Goal: Transaction & Acquisition: Purchase product/service

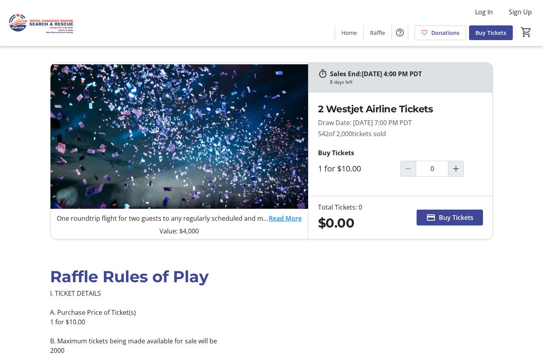
click at [456, 168] on mat-icon "Increment by one" at bounding box center [456, 169] width 10 height 10
click at [455, 167] on mat-icon "Increment by one" at bounding box center [456, 169] width 10 height 10
click at [458, 169] on mat-icon "Increment by one" at bounding box center [456, 169] width 10 height 10
click at [456, 168] on mat-icon "Increment by one" at bounding box center [456, 169] width 10 height 10
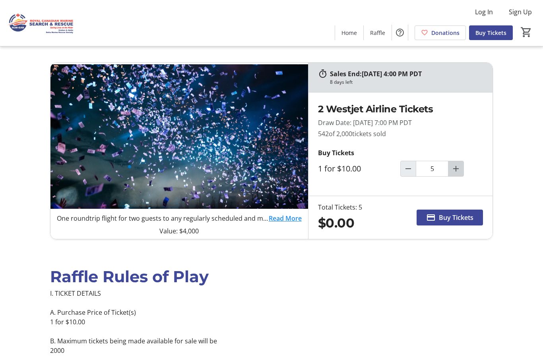
click at [458, 168] on mat-icon "Increment by one" at bounding box center [456, 169] width 10 height 10
click at [457, 168] on mat-icon "Increment by one" at bounding box center [456, 169] width 10 height 10
click at [457, 170] on mat-icon "Increment by one" at bounding box center [456, 169] width 10 height 10
click at [458, 170] on mat-icon "Increment by one" at bounding box center [456, 169] width 10 height 10
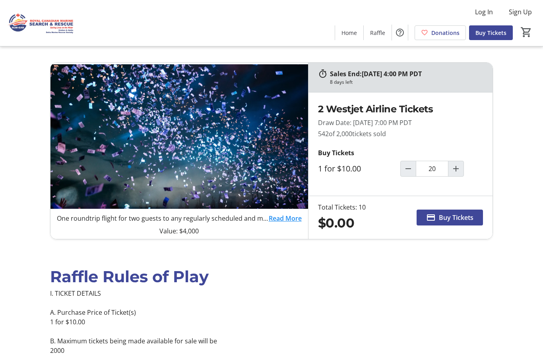
type input "10"
click at [474, 216] on span at bounding box center [449, 217] width 66 height 19
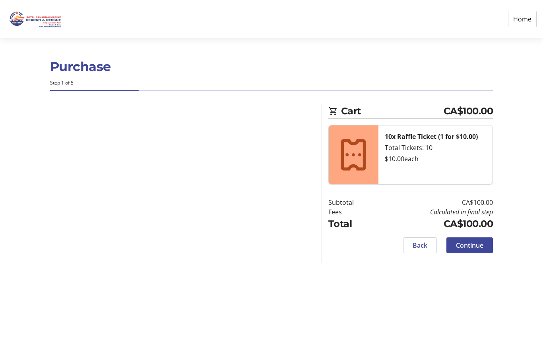
select select "CA"
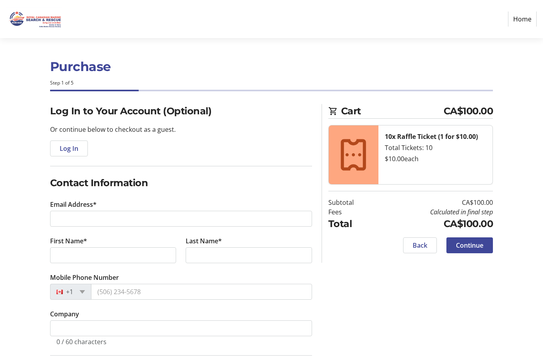
click at [77, 149] on span "Log In" at bounding box center [69, 149] width 19 height 10
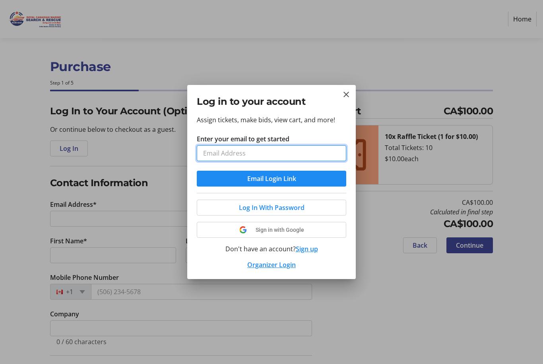
click at [331, 154] on input "Enter your email to get started" at bounding box center [271, 153] width 149 height 16
click at [478, 73] on div at bounding box center [271, 182] width 543 height 364
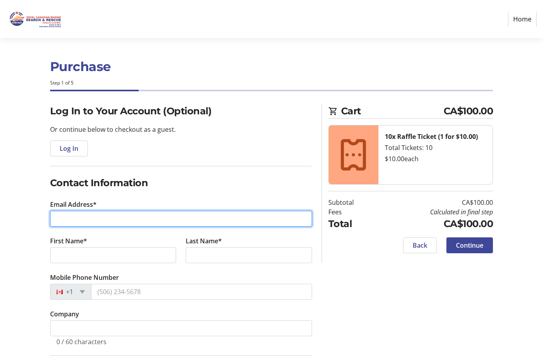
click at [162, 220] on input "Email Address*" at bounding box center [181, 219] width 262 height 16
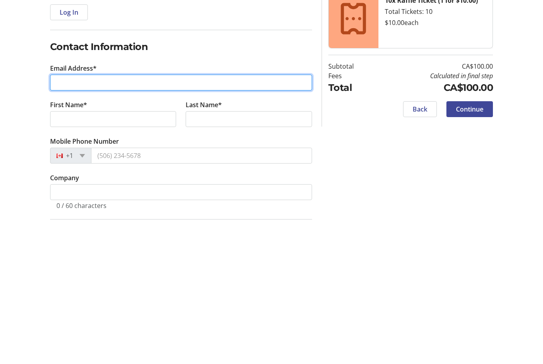
type input "[EMAIL_ADDRESS][DOMAIN_NAME]"
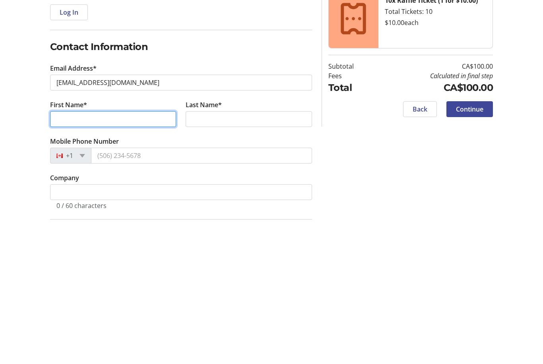
type input "[PERSON_NAME]"
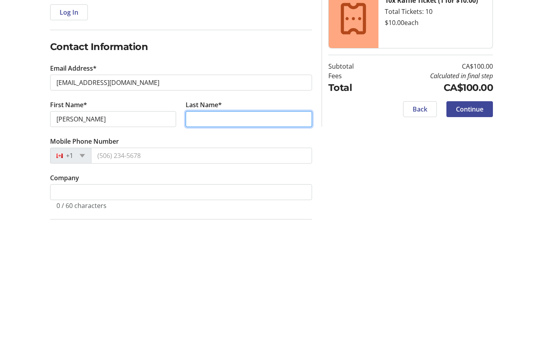
type input "[PERSON_NAME]"
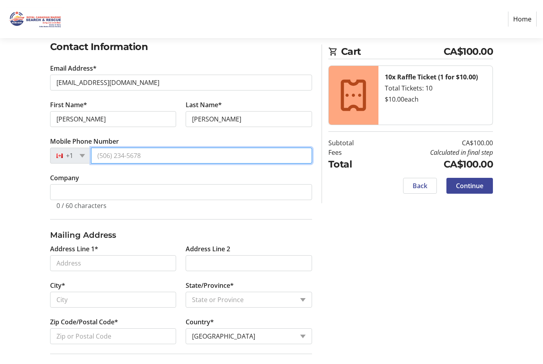
click at [280, 153] on input "Mobile Phone Number" at bounding box center [201, 156] width 221 height 16
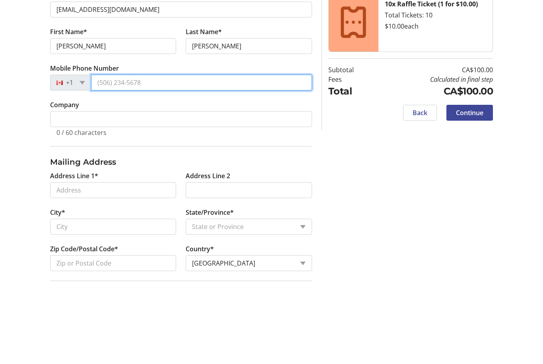
type input "[PHONE_NUMBER]"
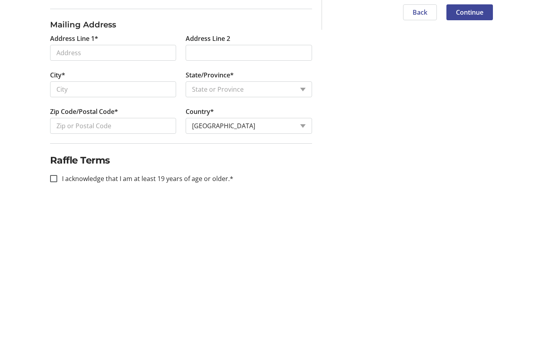
scroll to position [174, 0]
click at [165, 218] on input "Address Line 1*" at bounding box center [113, 226] width 126 height 16
type input "10861"
type input "[PERSON_NAME]"
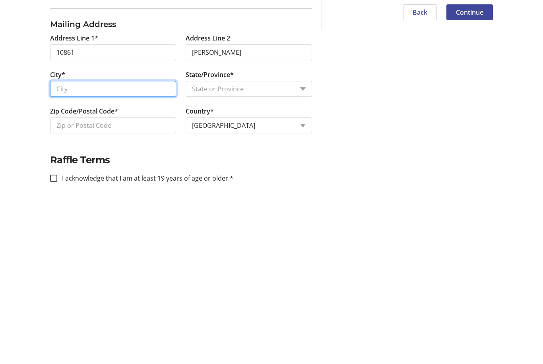
type input "Ladysmith"
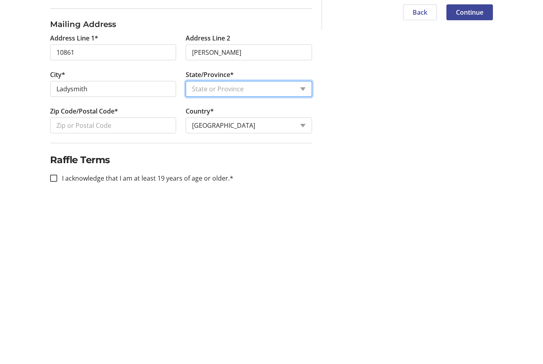
select select "BC"
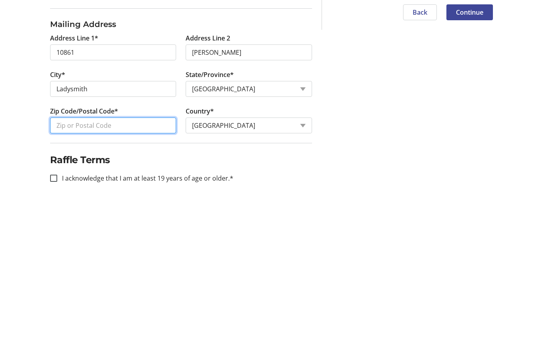
type input "V9G1Z6"
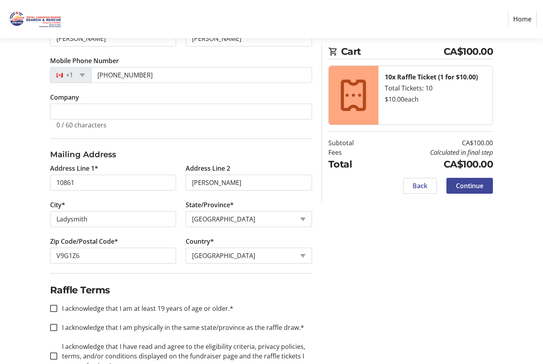
click at [49, 291] on div "Log In to Your Account (Optional) Or continue below to checkout as a guest. Log…" at bounding box center [180, 138] width 271 height 503
click at [55, 308] on input "I acknowledge that I am at least 19 years of age or older.*" at bounding box center [53, 308] width 7 height 7
checkbox input "true"
click at [54, 331] on input "I acknowledge that I am physically in the same state/province as the raffle dra…" at bounding box center [53, 327] width 7 height 7
checkbox input "true"
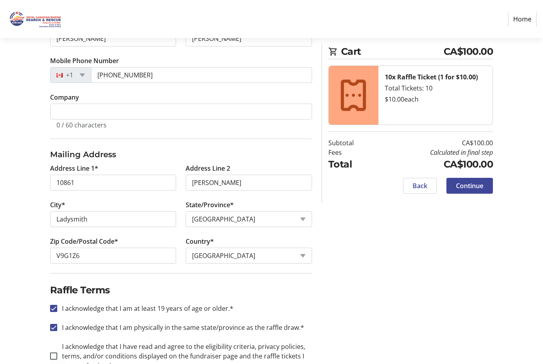
click at [54, 352] on div at bounding box center [53, 356] width 19 height 19
checkbox input "true"
click at [480, 190] on span "Continue" at bounding box center [469, 186] width 27 height 10
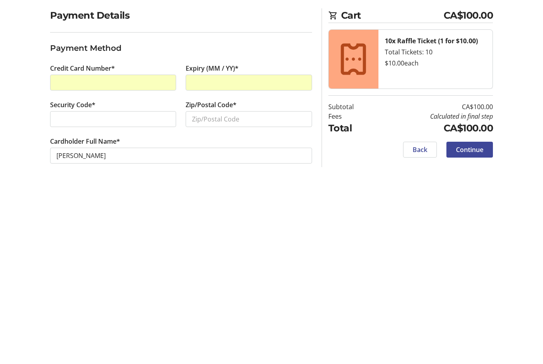
scroll to position [25, 0]
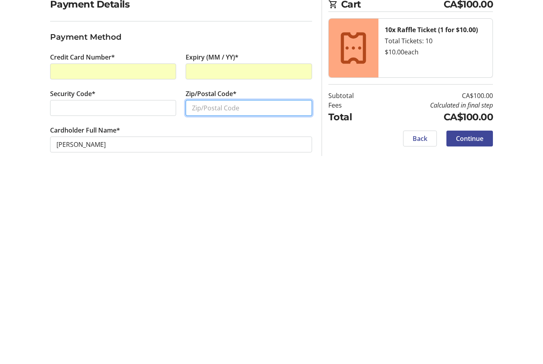
click at [311, 207] on input "Zip/Postal Code*" at bounding box center [249, 215] width 126 height 16
type input "V9G1Z6"
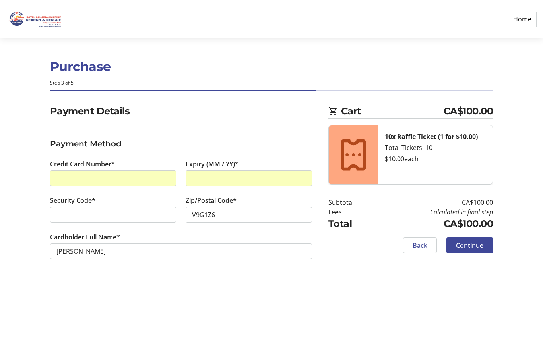
click at [482, 236] on span at bounding box center [469, 245] width 46 height 19
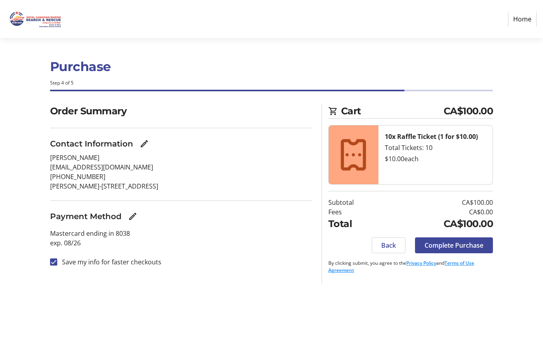
click at [470, 241] on span "Complete Purchase" at bounding box center [453, 246] width 59 height 10
